Goal: Information Seeking & Learning: Learn about a topic

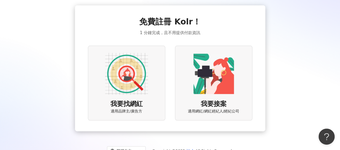
scroll to position [27, 0]
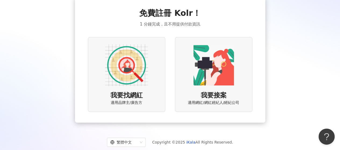
click at [127, 79] on img at bounding box center [126, 65] width 43 height 43
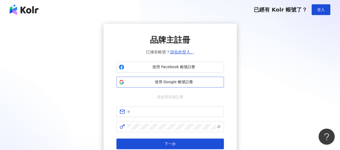
click at [165, 81] on span "使用 Google 帳號註冊" at bounding box center [173, 82] width 95 height 5
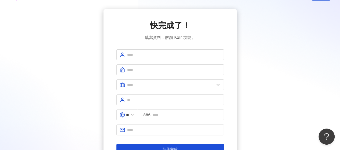
scroll to position [27, 0]
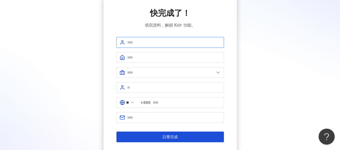
click at [151, 44] on input "text" at bounding box center [174, 43] width 94 height 6
type input "********"
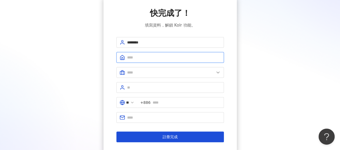
click at [142, 60] on input "text" at bounding box center [174, 58] width 94 height 6
type input "********"
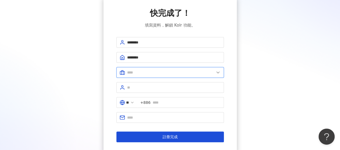
click at [145, 71] on input "text" at bounding box center [170, 73] width 87 height 6
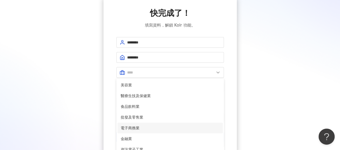
click at [144, 128] on span "電子商務業" at bounding box center [170, 128] width 99 height 6
type input "*****"
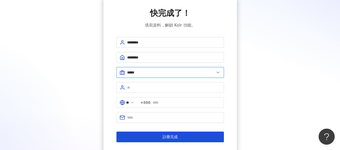
click at [143, 70] on input "*****" at bounding box center [170, 73] width 87 height 6
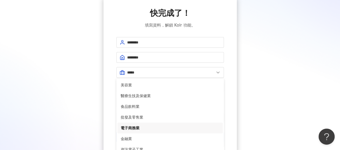
click at [145, 128] on span "電子商務業" at bounding box center [170, 128] width 99 height 6
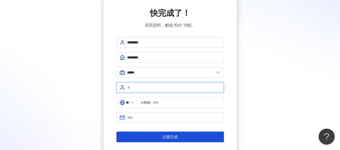
click at [142, 87] on input "text" at bounding box center [174, 88] width 94 height 6
type input "****"
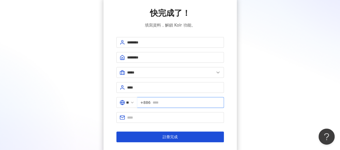
click at [164, 102] on input "text" at bounding box center [187, 103] width 68 height 6
type input "**********"
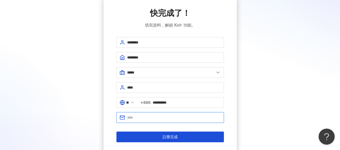
click at [148, 118] on input "text" at bounding box center [174, 118] width 94 height 6
type input "**********"
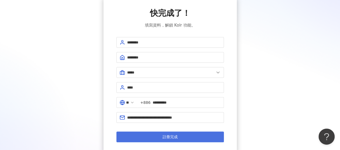
click at [178, 136] on span "註冊完成" at bounding box center [170, 137] width 15 height 4
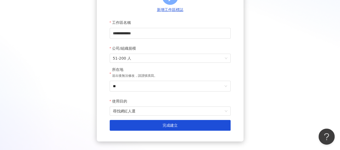
scroll to position [81, 0]
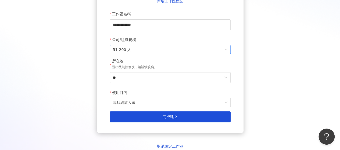
click at [134, 48] on span "51-200 人" at bounding box center [170, 49] width 115 height 9
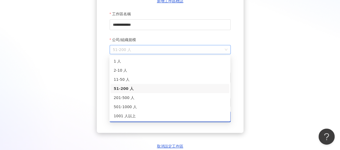
click at [82, 82] on div "**********" at bounding box center [169, 46] width 327 height 207
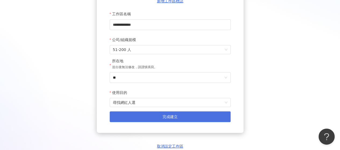
click at [172, 117] on span "完成建立" at bounding box center [170, 117] width 15 height 4
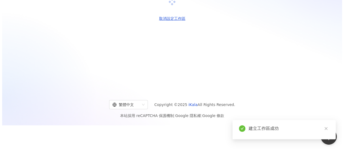
scroll to position [0, 0]
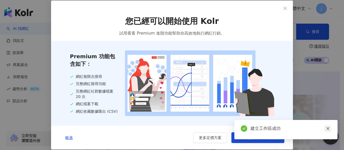
click at [330, 128] on icon "close" at bounding box center [328, 129] width 4 height 4
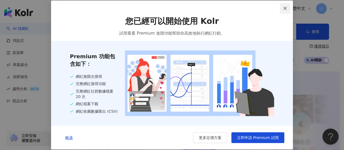
click at [285, 6] on icon "close" at bounding box center [285, 8] width 4 height 4
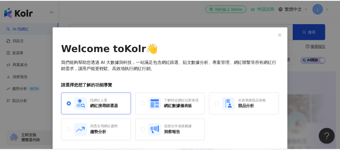
scroll to position [18, 0]
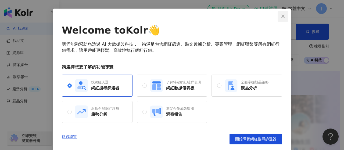
click at [282, 14] on icon "close" at bounding box center [283, 16] width 4 height 4
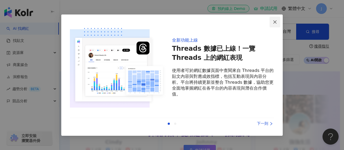
click at [276, 19] on button "Close" at bounding box center [275, 22] width 11 height 11
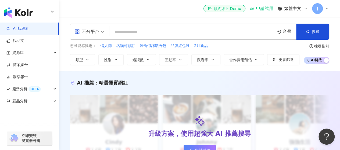
click at [96, 29] on div "不分平台" at bounding box center [87, 31] width 25 height 9
click at [102, 31] on span "不分平台" at bounding box center [90, 31] width 30 height 9
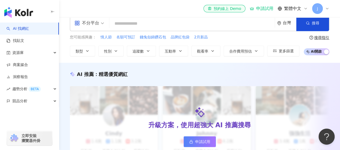
scroll to position [0, 0]
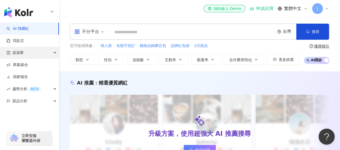
click at [54, 51] on div "資源庫" at bounding box center [29, 53] width 59 height 12
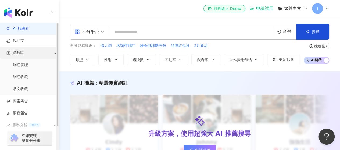
click at [54, 51] on div "資源庫" at bounding box center [29, 53] width 59 height 12
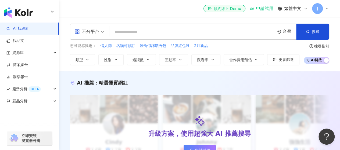
click at [25, 10] on img "button" at bounding box center [18, 12] width 29 height 11
click at [326, 8] on icon at bounding box center [327, 8] width 4 height 4
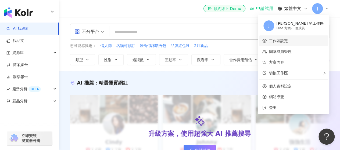
click at [288, 40] on link "工作區設定" at bounding box center [278, 41] width 19 height 4
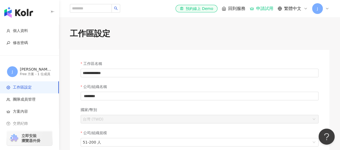
click at [322, 10] on span "J" at bounding box center [317, 8] width 11 height 11
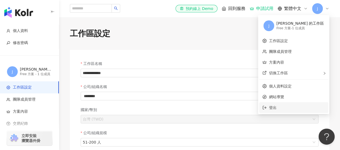
click at [294, 112] on li "登出" at bounding box center [293, 107] width 69 height 11
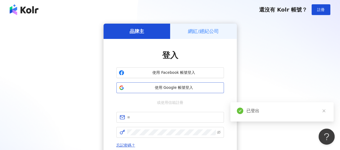
click at [161, 88] on span "使用 Google 帳號登入" at bounding box center [173, 87] width 95 height 5
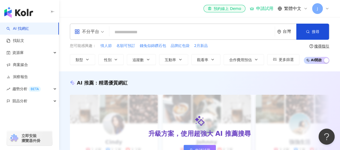
click at [327, 8] on icon at bounding box center [327, 8] width 4 height 4
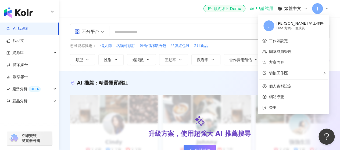
click at [312, 22] on div "jing wen 的工作區" at bounding box center [301, 23] width 48 height 5
click at [166, 11] on div "el-icon-cs 預約線上 Demo 申請試用 繁體中文 J" at bounding box center [200, 8] width 260 height 17
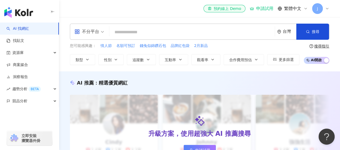
click at [323, 9] on span "J" at bounding box center [317, 8] width 11 height 11
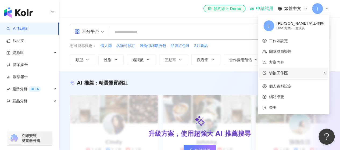
click at [320, 74] on div "切換工作區" at bounding box center [293, 73] width 69 height 11
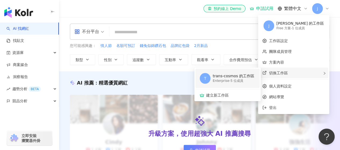
click at [245, 80] on div "Enterprise - 5 位成員" at bounding box center [234, 81] width 42 height 5
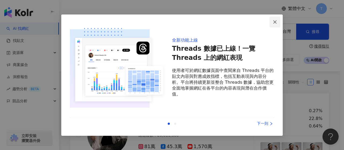
click at [277, 18] on button "Close" at bounding box center [275, 22] width 11 height 11
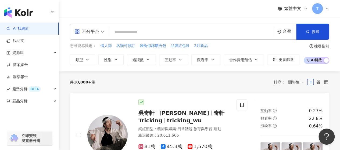
click at [137, 29] on input "search" at bounding box center [192, 32] width 161 height 10
paste input "*****"
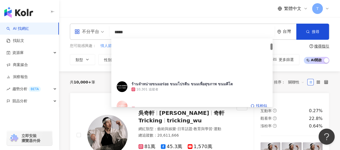
scroll to position [54, 0]
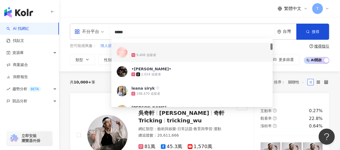
click at [127, 32] on input "*****" at bounding box center [192, 32] width 161 height 10
paste input "**********"
type input "**********"
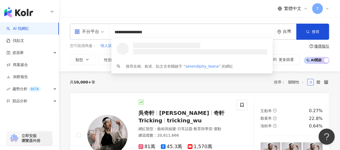
scroll to position [0, 0]
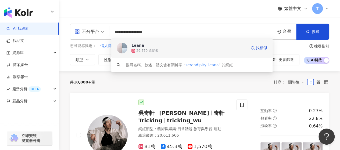
click at [191, 50] on div "29,570 追蹤者" at bounding box center [189, 50] width 115 height 5
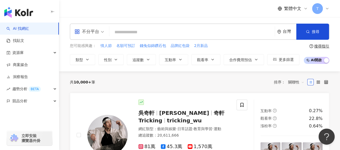
paste input "**********"
type input "**********"
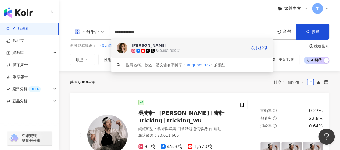
click at [142, 45] on div "唐羽玥" at bounding box center [149, 45] width 35 height 5
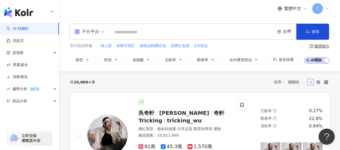
paste input "**********"
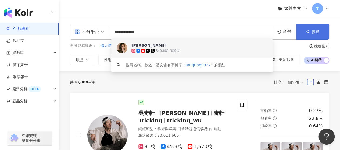
click at [309, 31] on icon "button" at bounding box center [308, 32] width 4 height 4
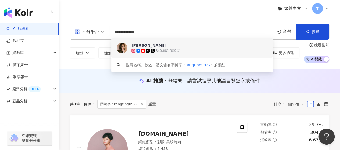
drag, startPoint x: 144, startPoint y: 33, endPoint x: 113, endPoint y: 34, distance: 31.2
click at [113, 34] on input "**********" at bounding box center [192, 32] width 161 height 10
paste input "search"
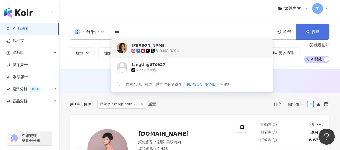
type input "***"
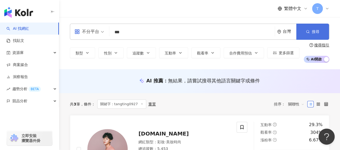
click at [317, 32] on span "搜尋" at bounding box center [316, 32] width 8 height 4
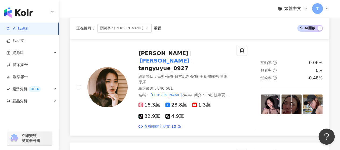
scroll to position [54, 0]
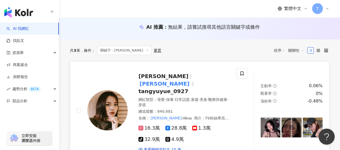
click at [173, 80] on mark "唐婷婷" at bounding box center [165, 84] width 52 height 9
click at [18, 13] on img "button" at bounding box center [18, 12] width 29 height 11
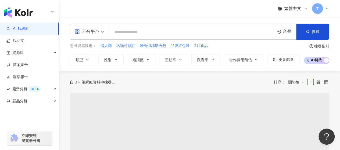
paste input "**********"
type input "**********"
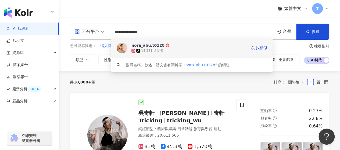
click at [155, 47] on div "nora_abu.t0128" at bounding box center [148, 45] width 33 height 5
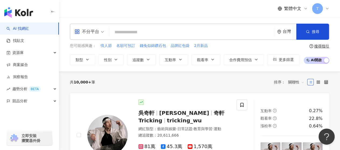
paste input "**********"
type input "**********"
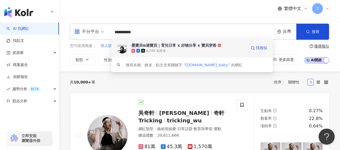
click at [171, 47] on div "墨寶貝&潞寶貝｜育兒日常 x 好物分享 x 寶貝穿搭" at bounding box center [174, 45] width 85 height 5
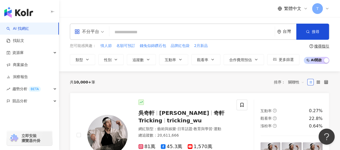
click at [121, 30] on input "search" at bounding box center [192, 32] width 161 height 10
click at [121, 34] on input "search" at bounding box center [192, 32] width 161 height 10
paste input "**********"
type input "**********"
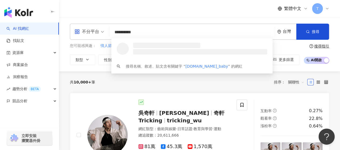
click at [153, 47] on h3 at bounding box center [166, 45] width 67 height 5
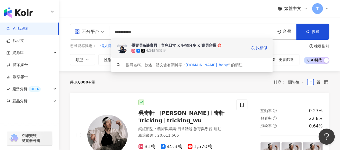
click at [153, 47] on div "墨寶貝&潞寶貝｜育兒日常 x 好物分享 x 寶貝穿搭" at bounding box center [174, 45] width 85 height 5
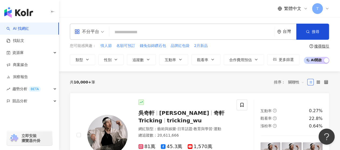
click at [155, 10] on div "繁體中文 T" at bounding box center [200, 8] width 260 height 17
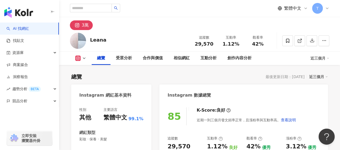
scroll to position [54, 0]
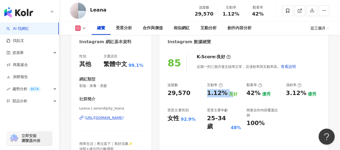
drag, startPoint x: 206, startPoint y: 95, endPoint x: 231, endPoint y: 94, distance: 25.8
click at [231, 94] on div "追蹤數 29,570 互動率 1.12% 良好 觀看率 42% 優秀 漲粉率 3.12% 優秀 受眾主要性別 女性 92.9% 受眾主要年齡 25-34 歲 …" at bounding box center [244, 107] width 153 height 48
click at [185, 128] on div "85 K-Score : 良好 近期一到三個月發文頻率正常，且漲粉率與互動率高。 查看說明 追蹤數 29,570 互動率 1.12% 良好 觀看率 42% 優…" at bounding box center [244, 109] width 169 height 121
drag, startPoint x: 169, startPoint y: 120, endPoint x: 177, endPoint y: 120, distance: 8.3
click at [177, 120] on div "女性" at bounding box center [174, 119] width 12 height 8
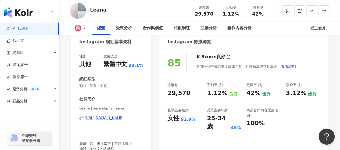
click at [189, 120] on div "92.9%" at bounding box center [188, 120] width 15 height 6
drag, startPoint x: 170, startPoint y: 119, endPoint x: 178, endPoint y: 119, distance: 8.3
click at [178, 119] on div "女性" at bounding box center [174, 119] width 12 height 8
click at [180, 128] on div "受眾主要性別 女性 92.9%" at bounding box center [185, 119] width 34 height 23
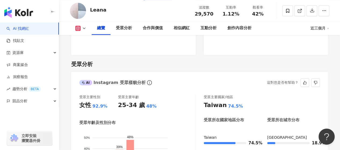
scroll to position [565, 0]
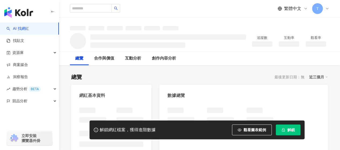
click at [296, 131] on button "解鎖" at bounding box center [288, 130] width 25 height 11
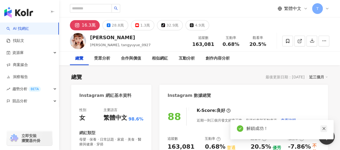
click at [323, 128] on icon "close" at bounding box center [324, 129] width 4 height 4
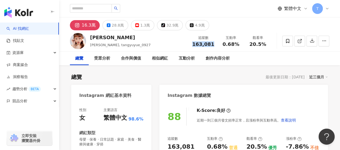
drag, startPoint x: 207, startPoint y: 45, endPoint x: 214, endPoint y: 45, distance: 7.0
click at [214, 45] on div "163,081" at bounding box center [203, 44] width 22 height 5
copy span "163,081"
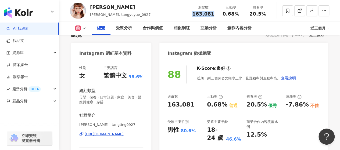
scroll to position [81, 0]
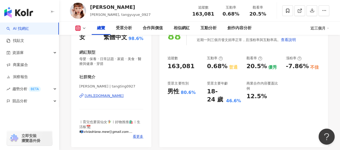
drag, startPoint x: 207, startPoint y: 67, endPoint x: 217, endPoint y: 67, distance: 9.7
click at [214, 67] on div "0.68%" at bounding box center [217, 66] width 20 height 8
drag, startPoint x: 219, startPoint y: 66, endPoint x: 207, endPoint y: 68, distance: 11.9
click at [207, 68] on div "0.68%" at bounding box center [217, 66] width 20 height 8
copy div "0.68"
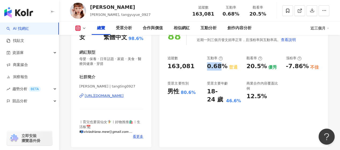
click at [124, 96] on div "https://www.instagram.com/tangting0927/" at bounding box center [104, 96] width 39 height 5
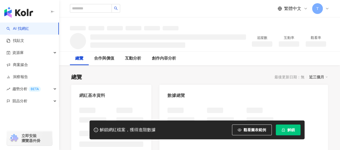
click at [289, 131] on span "解鎖" at bounding box center [292, 130] width 8 height 4
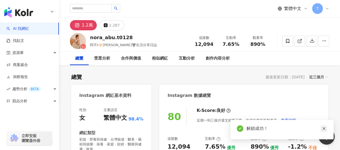
click at [324, 129] on icon "close" at bounding box center [324, 129] width 3 height 3
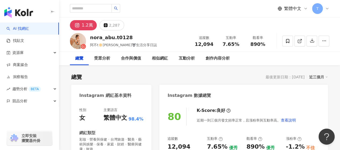
drag, startPoint x: 197, startPoint y: 44, endPoint x: 203, endPoint y: 44, distance: 5.9
click at [211, 45] on div "12,094" at bounding box center [204, 44] width 20 height 5
copy span "12,094"
click at [226, 77] on div "總覽 最後更新日期：[DATE] 近三個月" at bounding box center [199, 77] width 257 height 8
drag, startPoint x: 224, startPoint y: 46, endPoint x: 236, endPoint y: 45, distance: 12.4
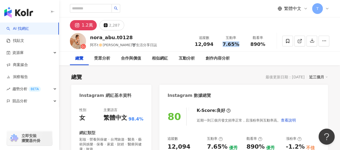
click at [236, 45] on span "7.65%" at bounding box center [231, 44] width 17 height 5
copy span "7.65%"
click at [233, 85] on div "Instagram 數據總覽" at bounding box center [244, 93] width 169 height 17
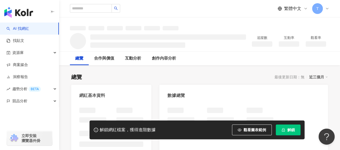
click at [287, 131] on button "解鎖" at bounding box center [288, 130] width 25 height 11
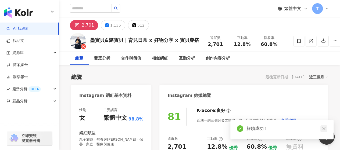
click at [324, 129] on icon "close" at bounding box center [324, 129] width 3 height 3
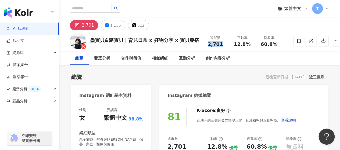
drag, startPoint x: 206, startPoint y: 44, endPoint x: 220, endPoint y: 45, distance: 14.3
click at [220, 45] on div "2,701" at bounding box center [215, 44] width 20 height 5
copy span "2,701"
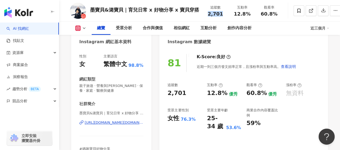
scroll to position [27, 0]
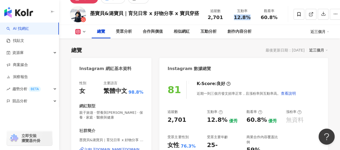
drag, startPoint x: 232, startPoint y: 17, endPoint x: 245, endPoint y: 18, distance: 13.5
click at [245, 18] on span "12.8%" at bounding box center [242, 17] width 17 height 5
copy span "12.8%"
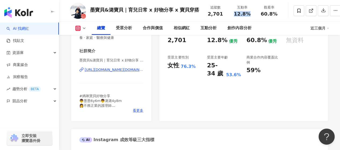
scroll to position [108, 0]
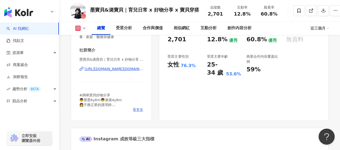
click at [134, 109] on span "看更多" at bounding box center [138, 110] width 10 height 5
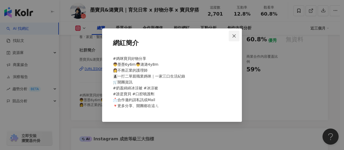
click at [235, 36] on icon "close" at bounding box center [234, 36] width 4 height 4
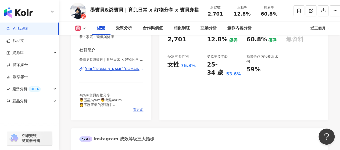
click at [136, 109] on span "看更多" at bounding box center [138, 110] width 10 height 5
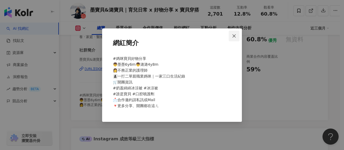
click at [235, 35] on icon "close" at bounding box center [234, 35] width 3 height 3
